Goal: Check status: Check status

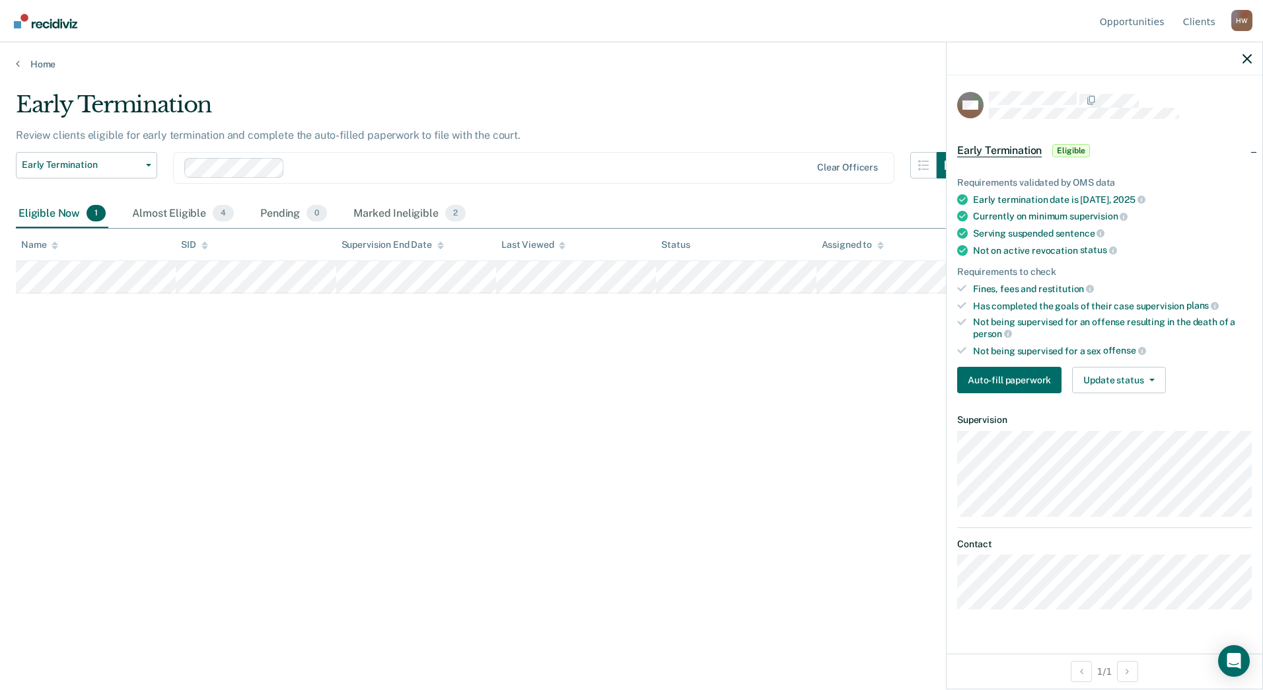
click at [578, 380] on div "Early Termination Review clients eligible for early termination and complete th…" at bounding box center [631, 340] width 1231 height 499
click at [172, 214] on div "Almost Eligible 4" at bounding box center [182, 213] width 107 height 29
